Goal: Find specific page/section: Find specific page/section

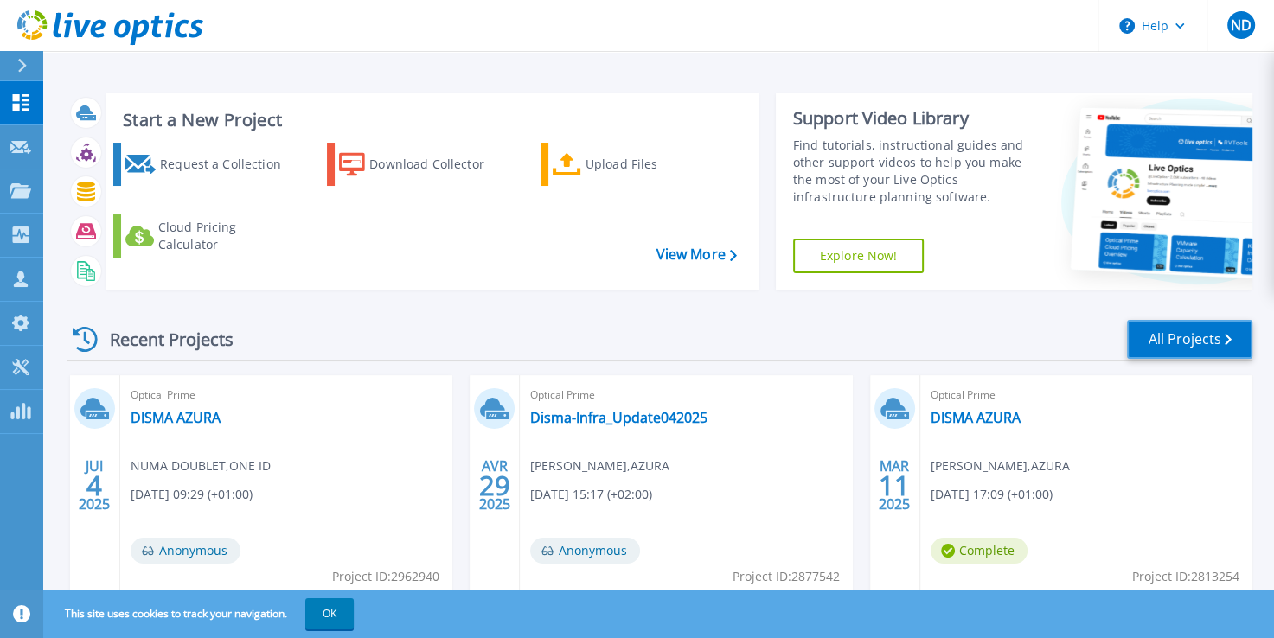
click at [1159, 337] on link "All Projects" at bounding box center [1189, 339] width 125 height 39
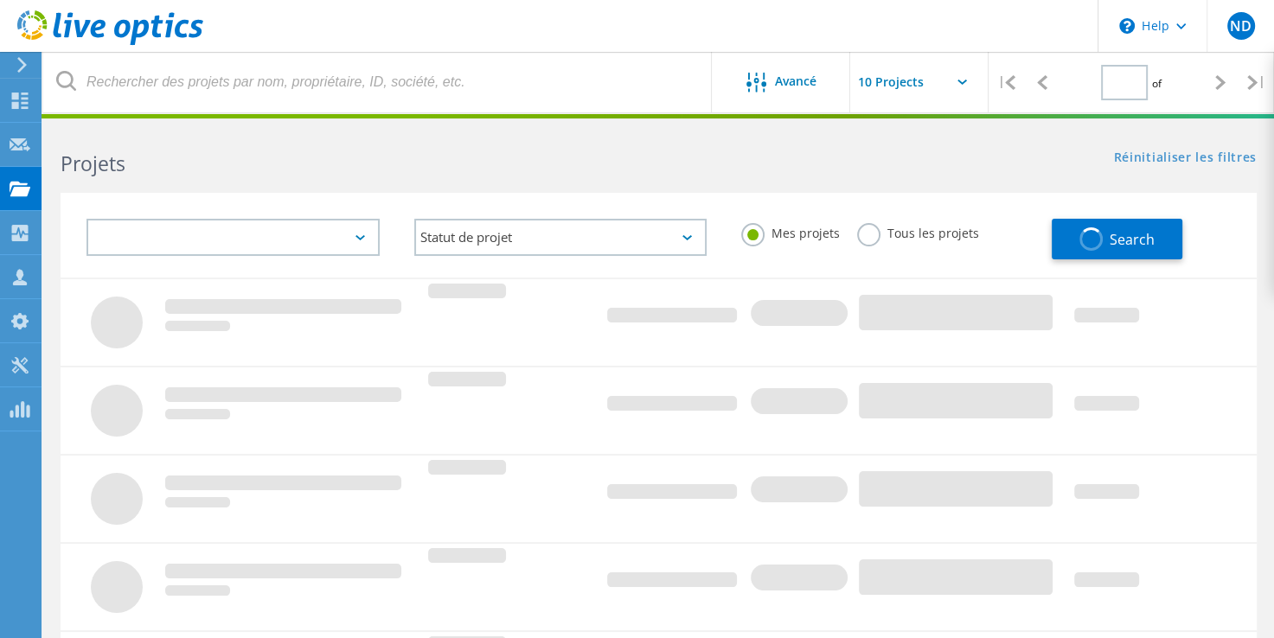
type input "1"
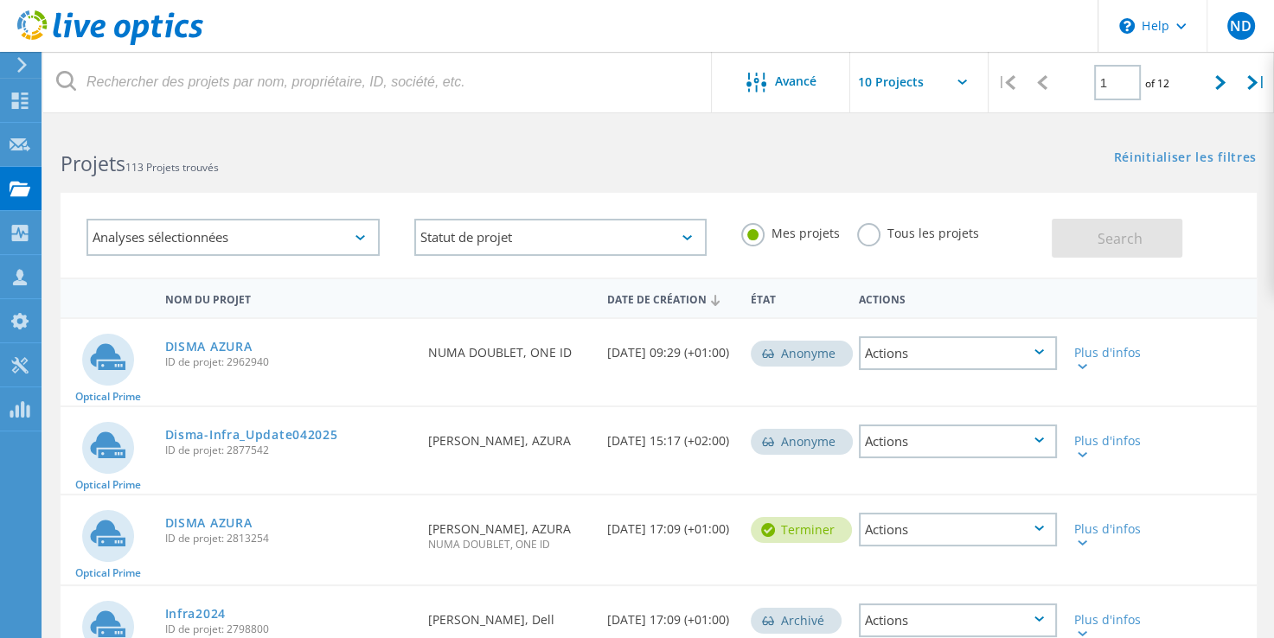
click at [872, 240] on label "Tous les projets" at bounding box center [918, 231] width 122 height 16
click at [0, 0] on input "Tous les projets" at bounding box center [0, 0] width 0 height 0
click at [1104, 247] on button "Search" at bounding box center [1117, 238] width 131 height 39
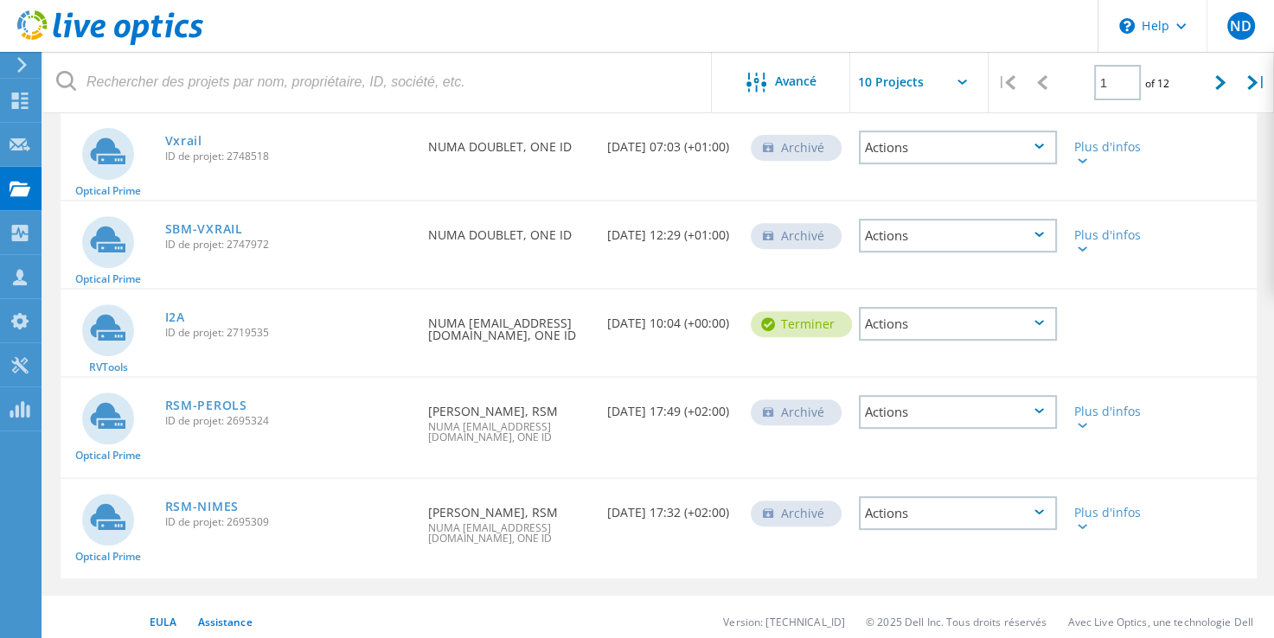
scroll to position [657, 0]
